Goal: Task Accomplishment & Management: Use online tool/utility

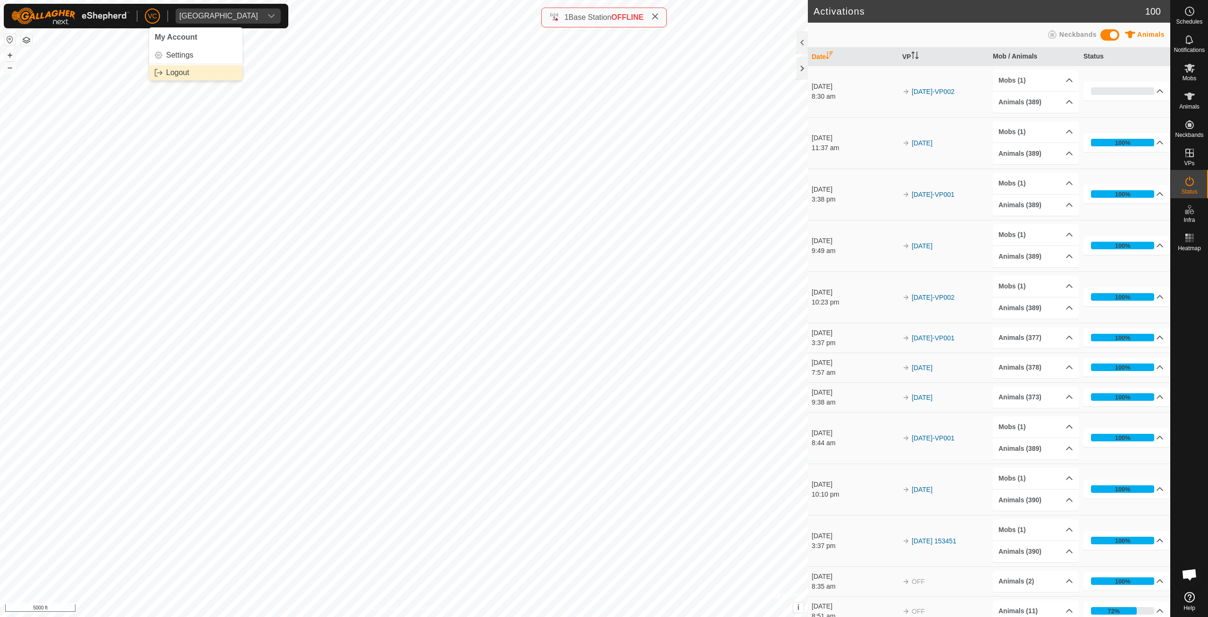
click at [158, 68] on link "Logout" at bounding box center [195, 72] width 93 height 15
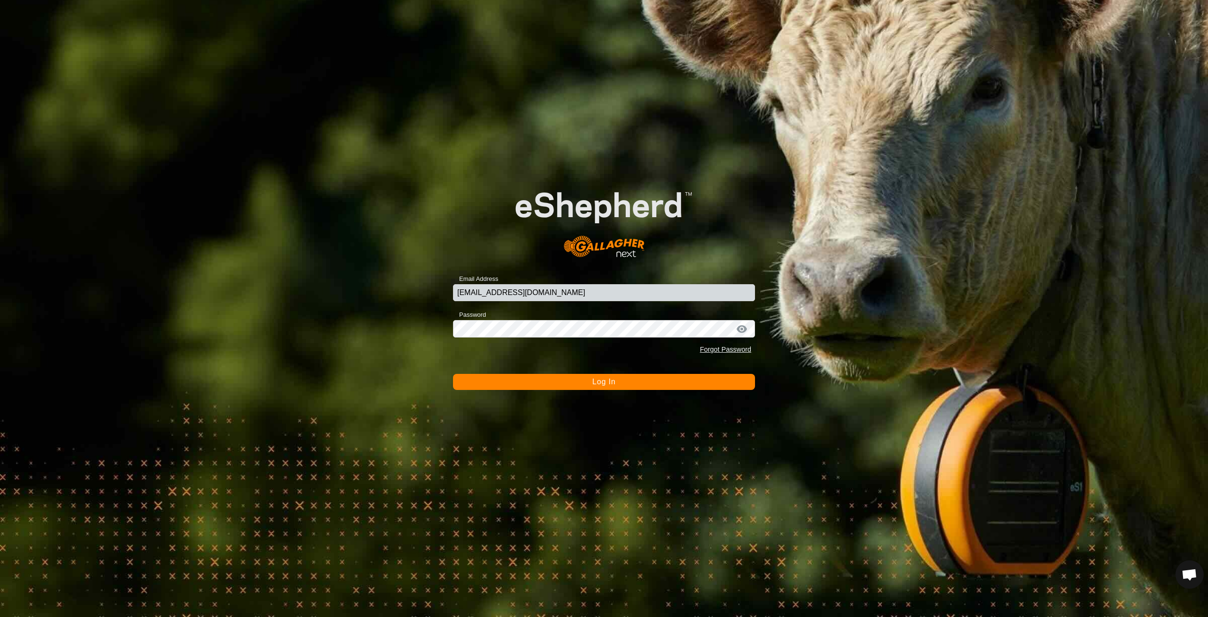
click at [583, 380] on button "Log In" at bounding box center [604, 382] width 302 height 16
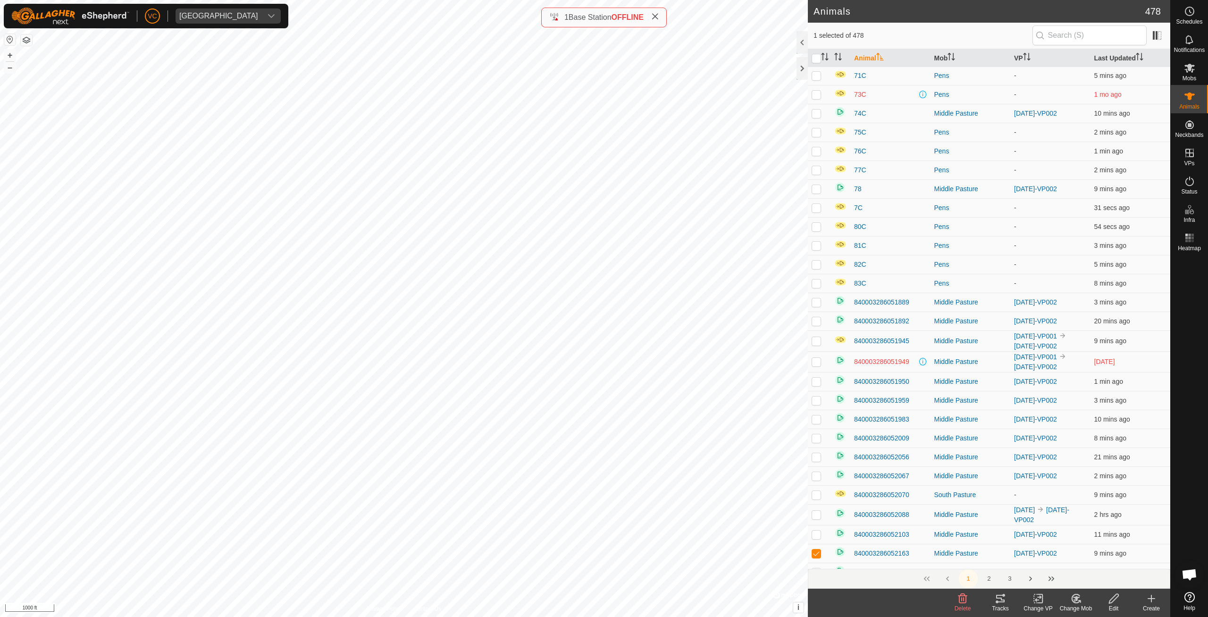
scroll to position [1891, 0]
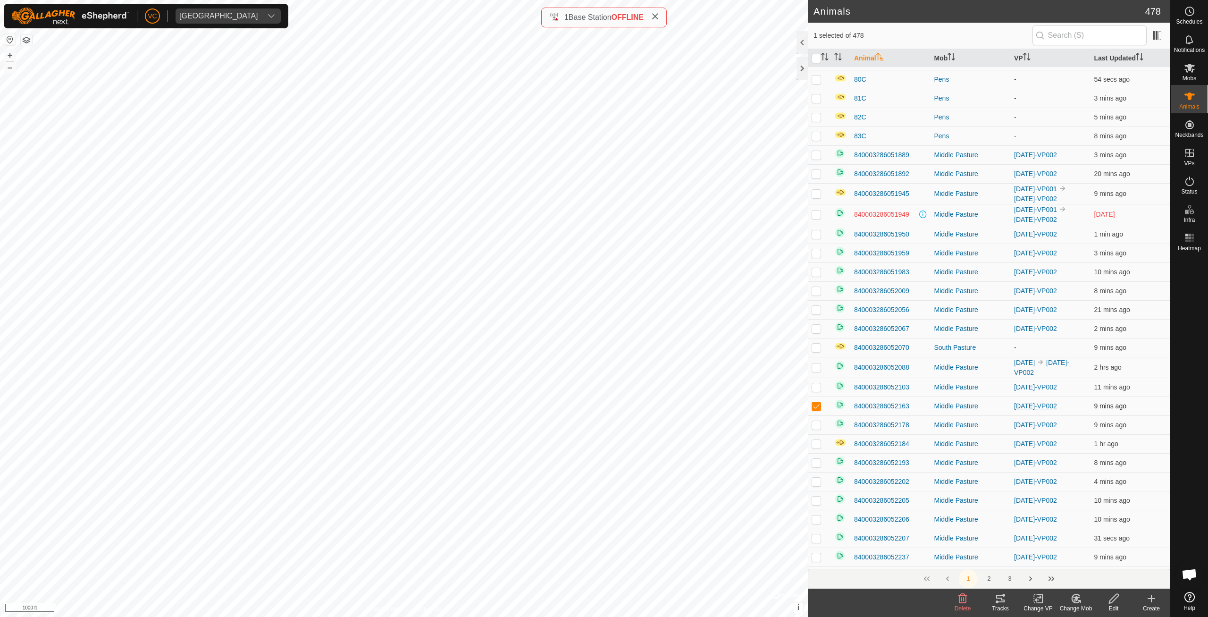
click at [1027, 403] on link "[DATE]-VP002" at bounding box center [1035, 406] width 43 height 8
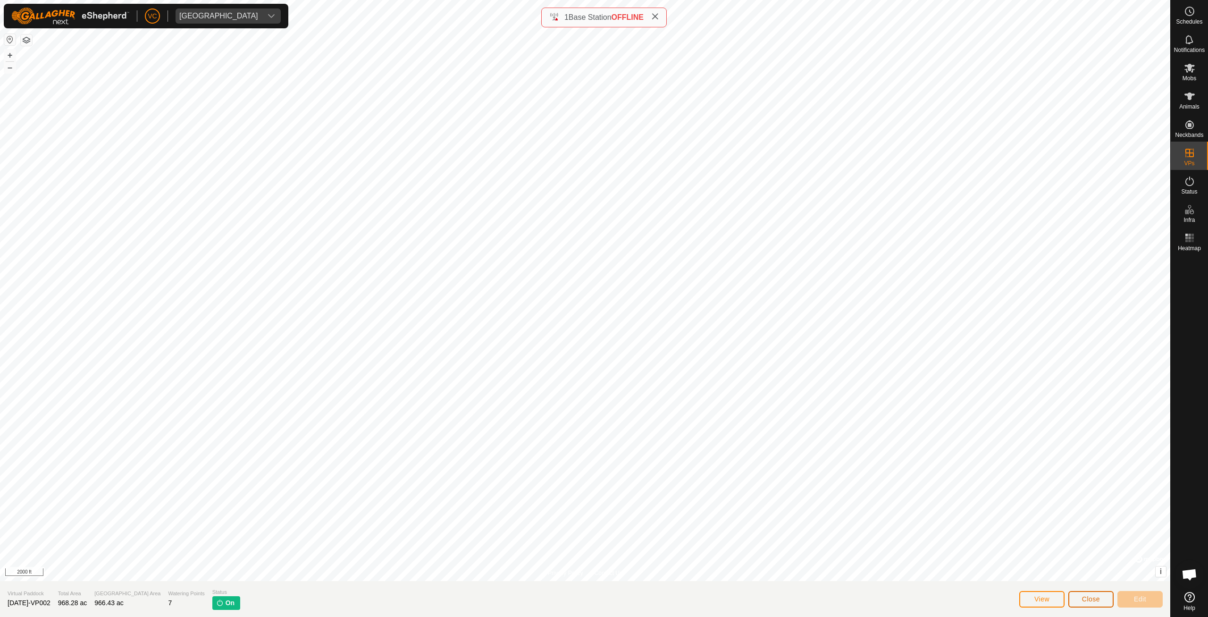
click at [1096, 597] on span "Close" at bounding box center [1091, 599] width 18 height 8
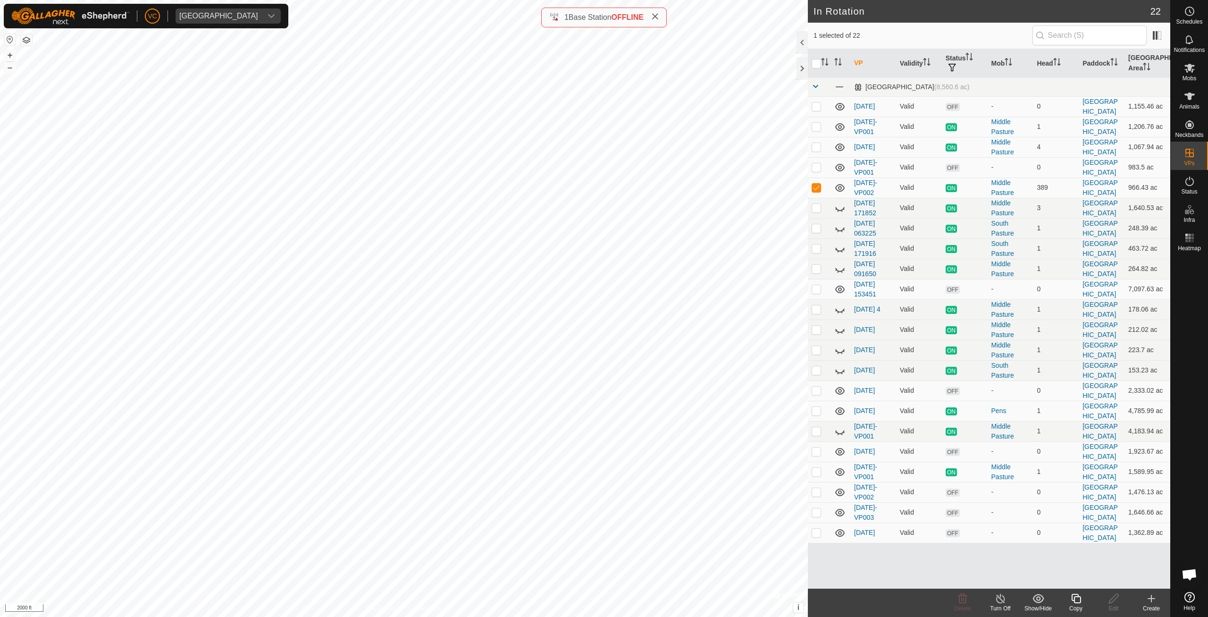
click at [1075, 598] on icon at bounding box center [1076, 597] width 12 height 11
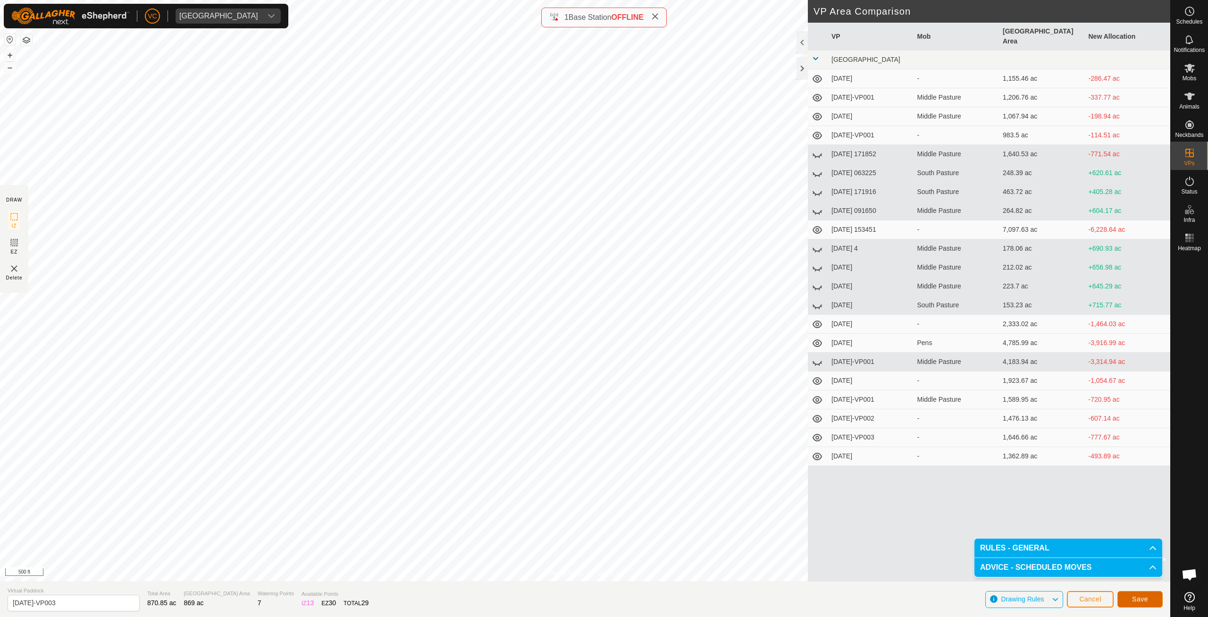
click at [1153, 602] on button "Save" at bounding box center [1139, 599] width 45 height 17
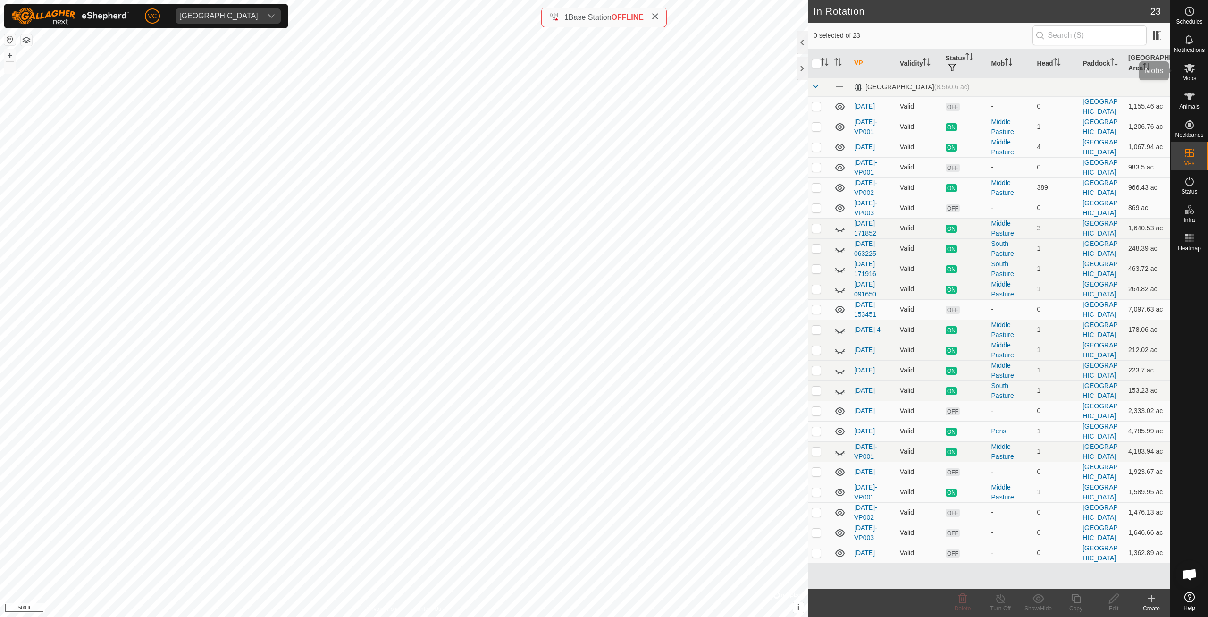
click at [1194, 75] on span "Mobs" at bounding box center [1189, 78] width 14 height 6
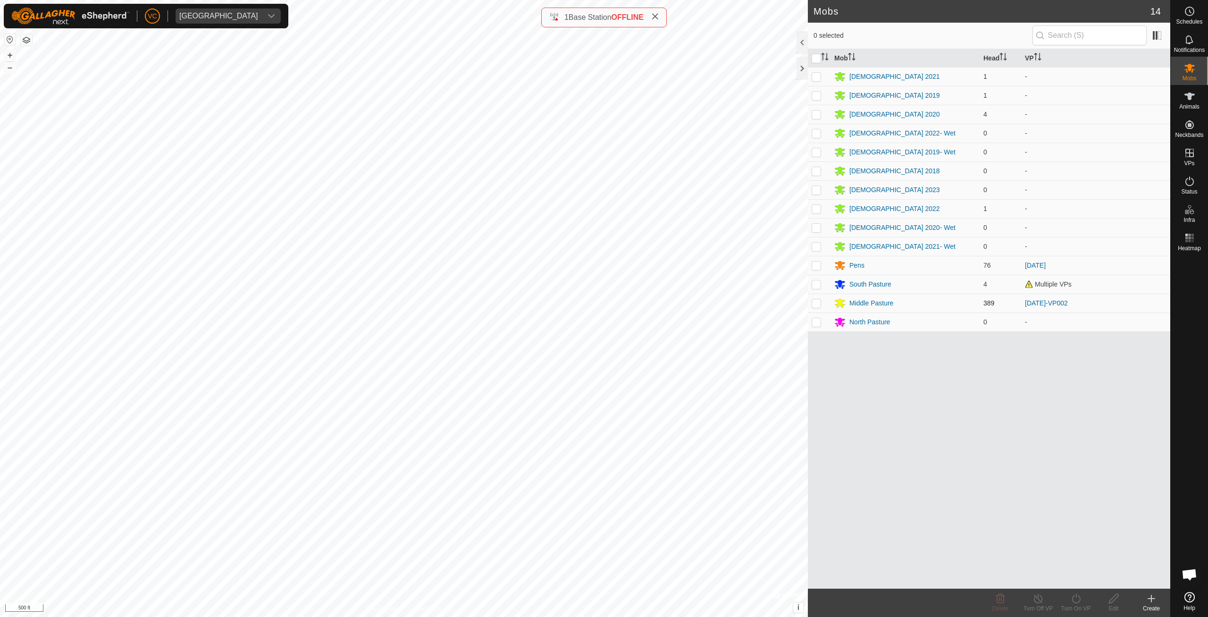
click at [813, 304] on p-checkbox at bounding box center [815, 303] width 9 height 8
checkbox input "true"
click at [1081, 602] on icon at bounding box center [1076, 597] width 12 height 11
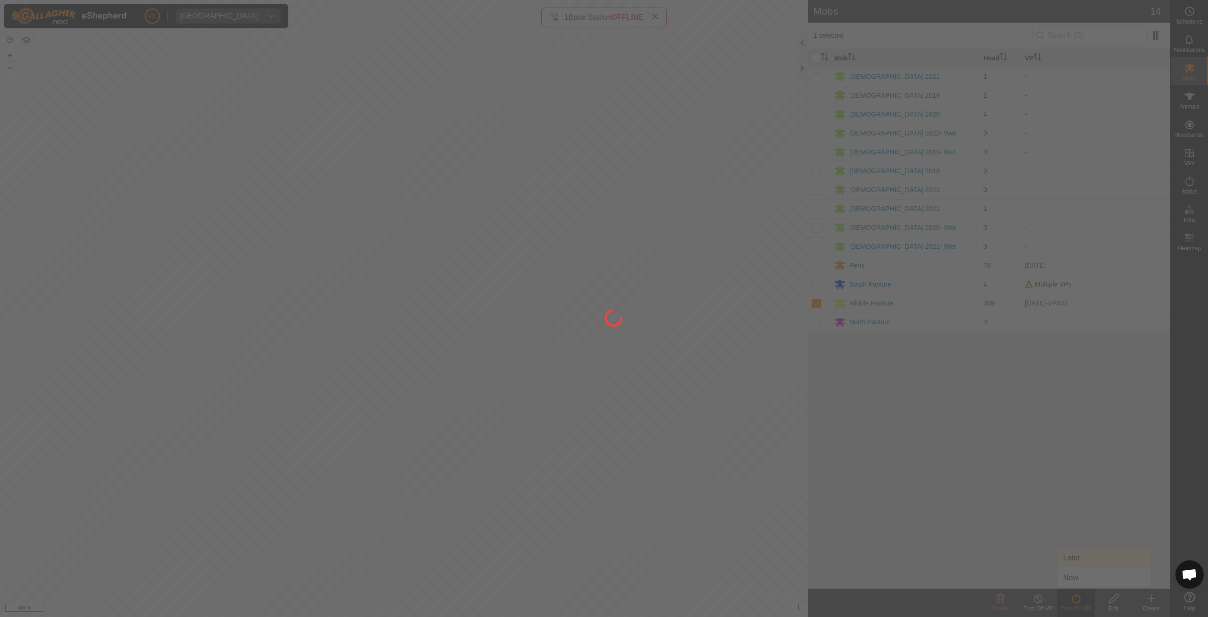
click at [1075, 580] on div at bounding box center [604, 308] width 1208 height 617
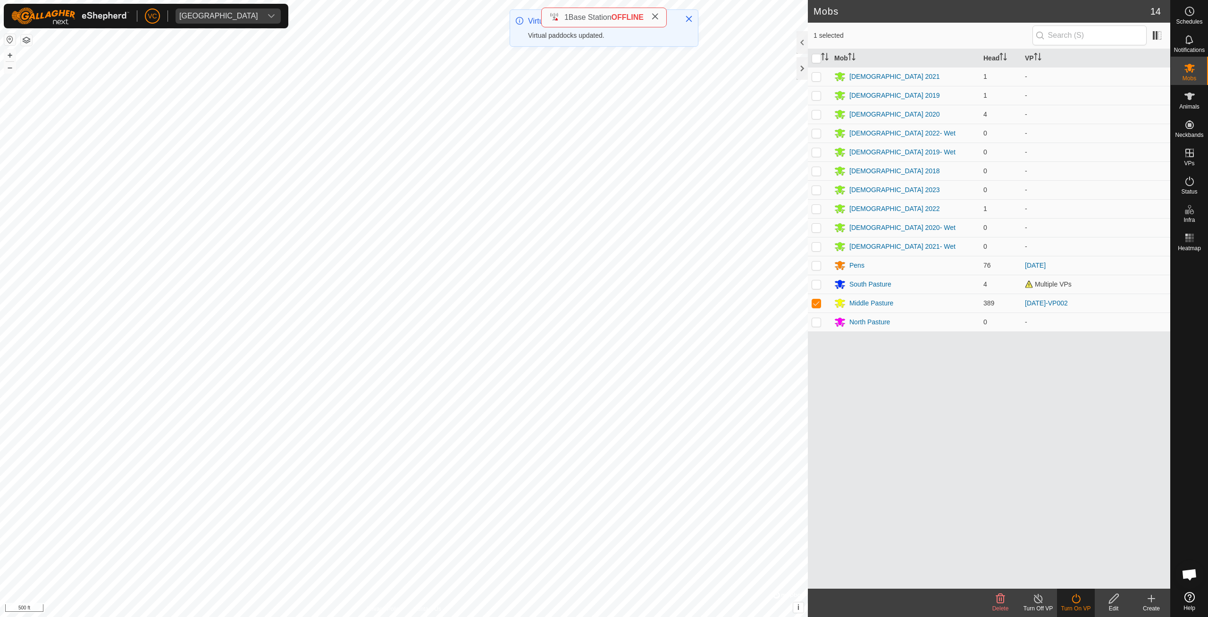
click at [1076, 602] on icon at bounding box center [1075, 597] width 8 height 9
click at [1075, 604] on div "Turn On VP" at bounding box center [1076, 608] width 38 height 8
click at [1080, 572] on link "Now" at bounding box center [1103, 577] width 93 height 19
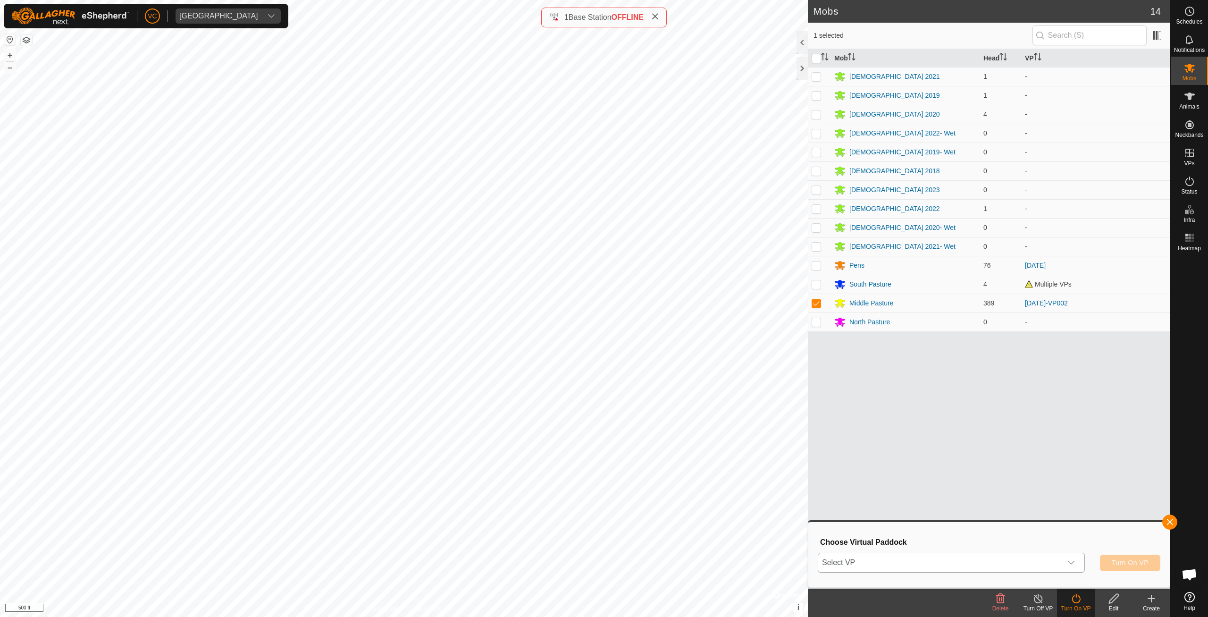
click at [1067, 567] on div "dropdown trigger" at bounding box center [1070, 562] width 19 height 19
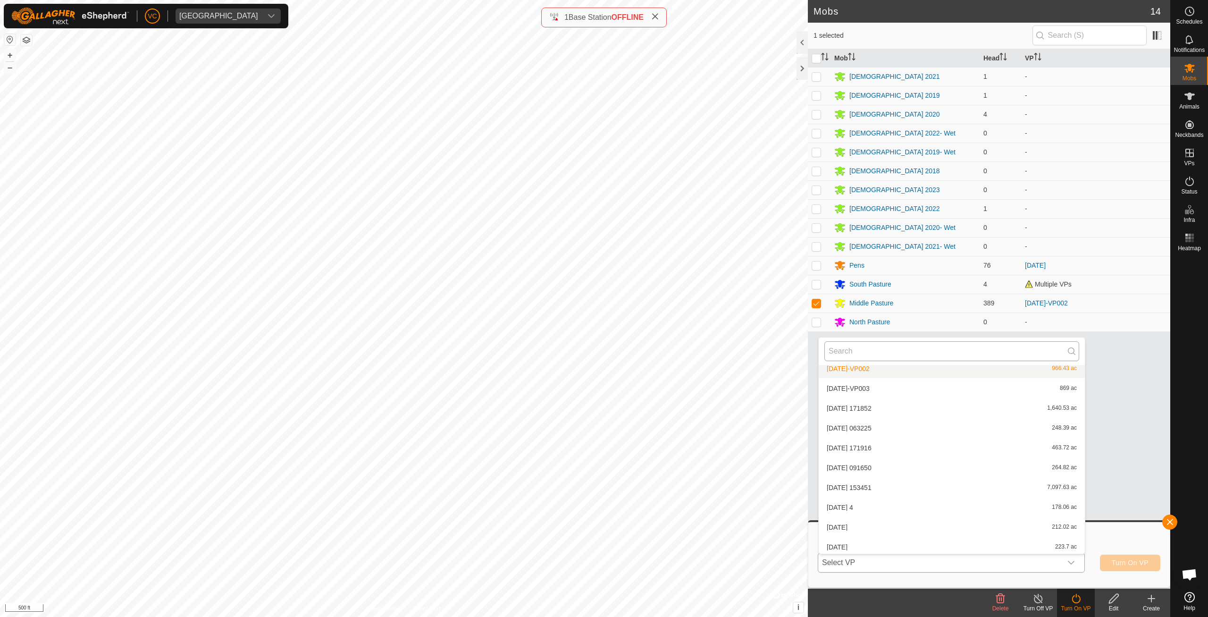
scroll to position [101, 0]
click at [884, 398] on li "[DATE]-VP003 869 ac" at bounding box center [951, 393] width 266 height 19
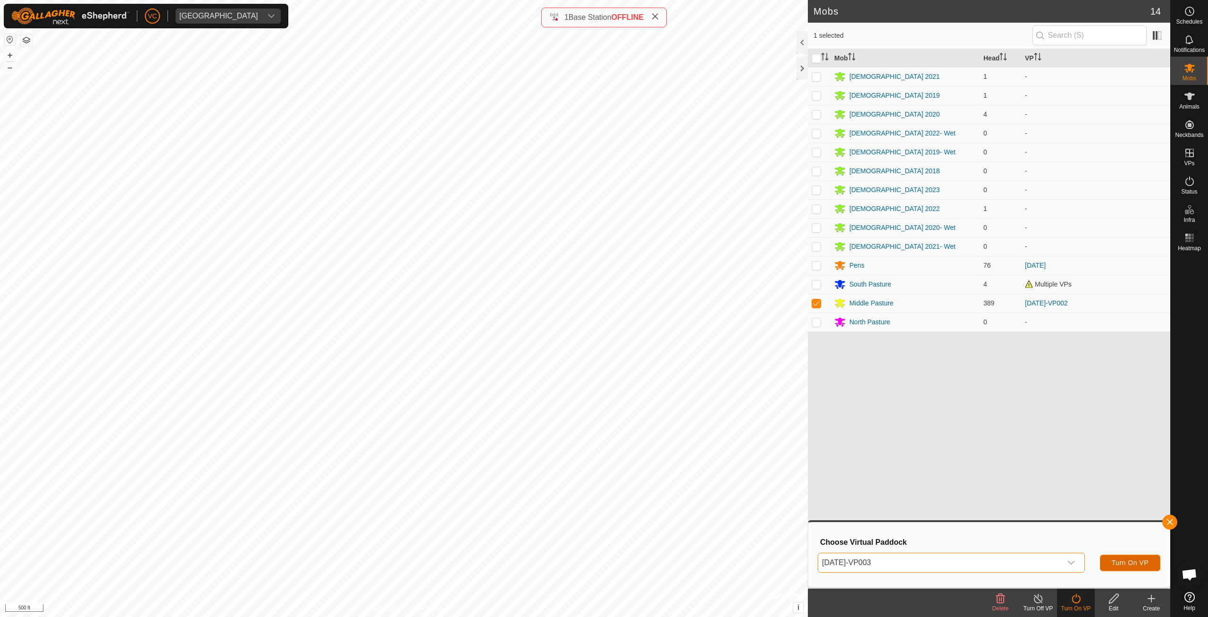
click at [1129, 560] on span "Turn On VP" at bounding box center [1129, 563] width 37 height 8
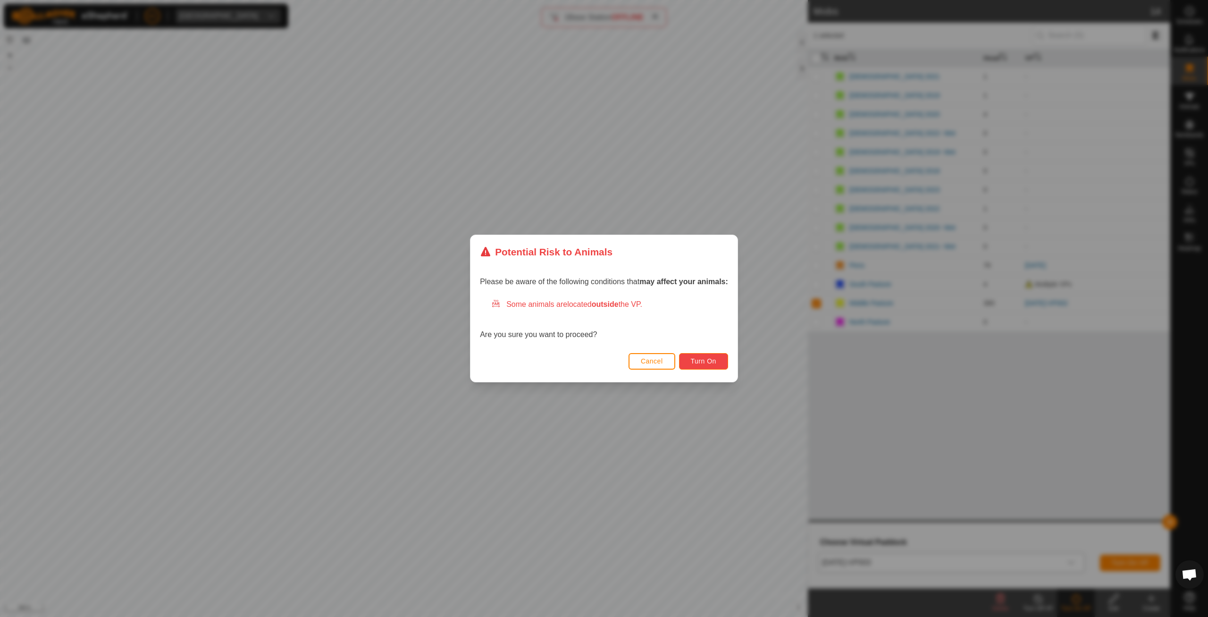
click at [706, 362] on span "Turn On" at bounding box center [703, 361] width 25 height 8
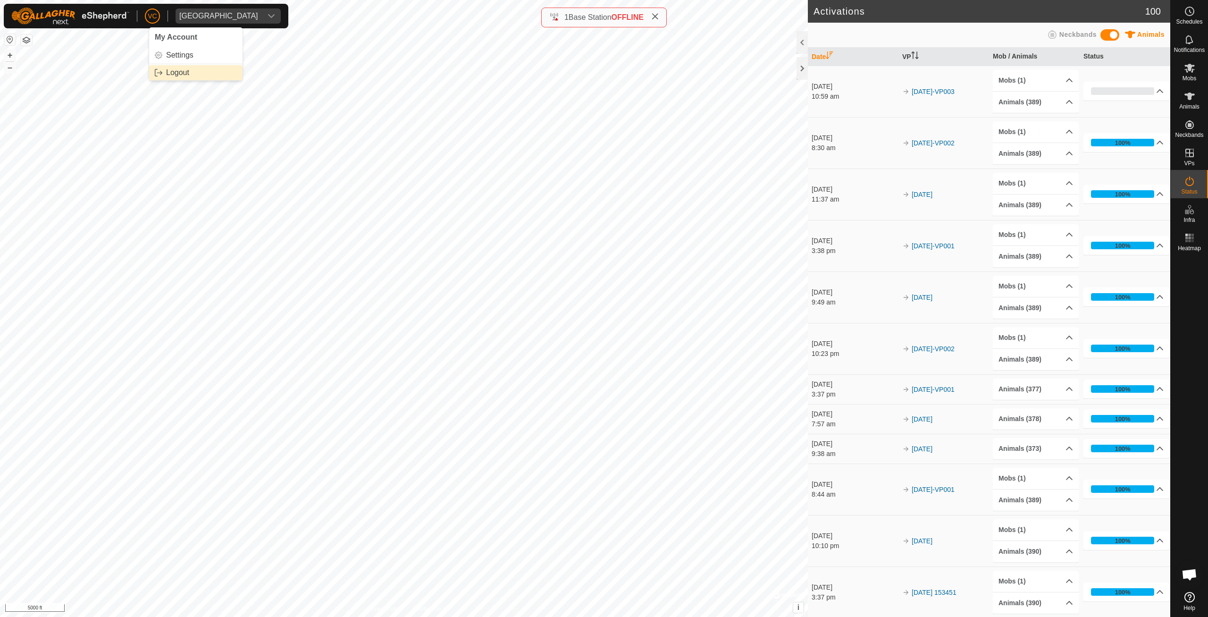
click at [176, 70] on link "Logout" at bounding box center [195, 72] width 93 height 15
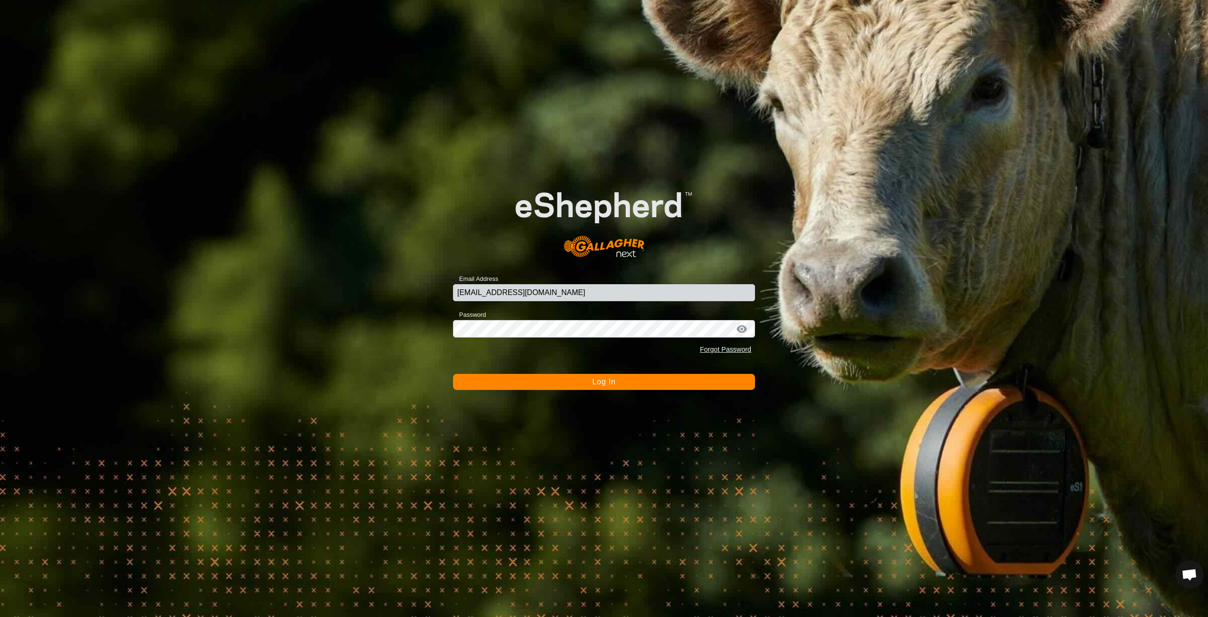
click at [585, 378] on button "Log In" at bounding box center [604, 382] width 302 height 16
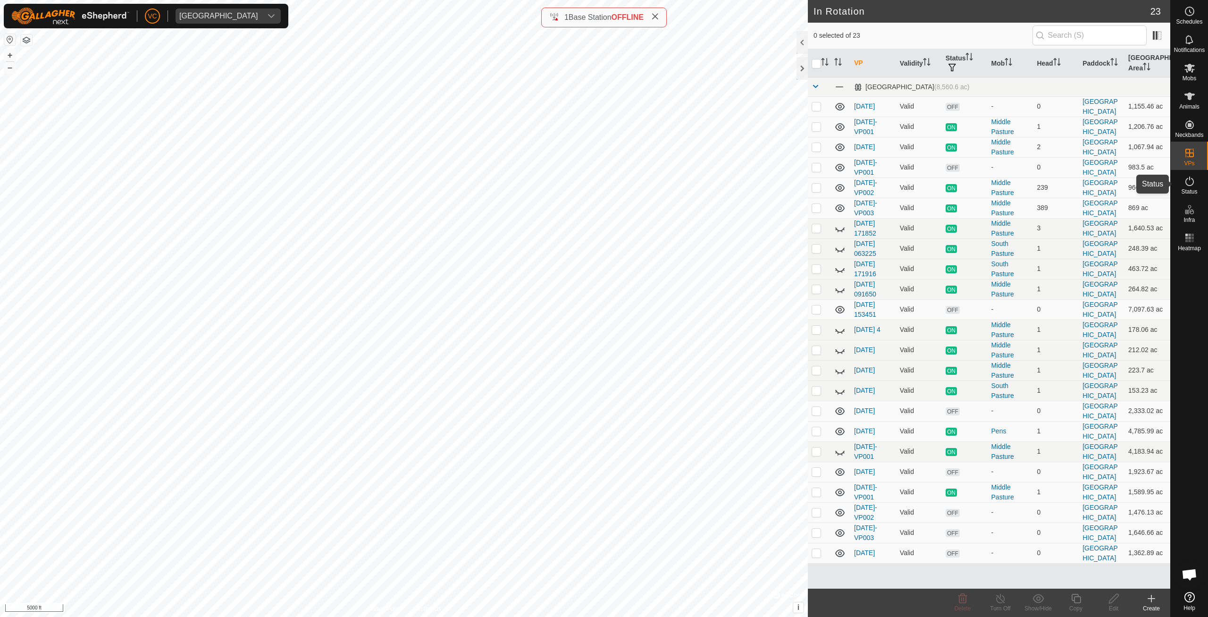
click at [1193, 185] on icon at bounding box center [1189, 180] width 11 height 11
